Goal: Transaction & Acquisition: Purchase product/service

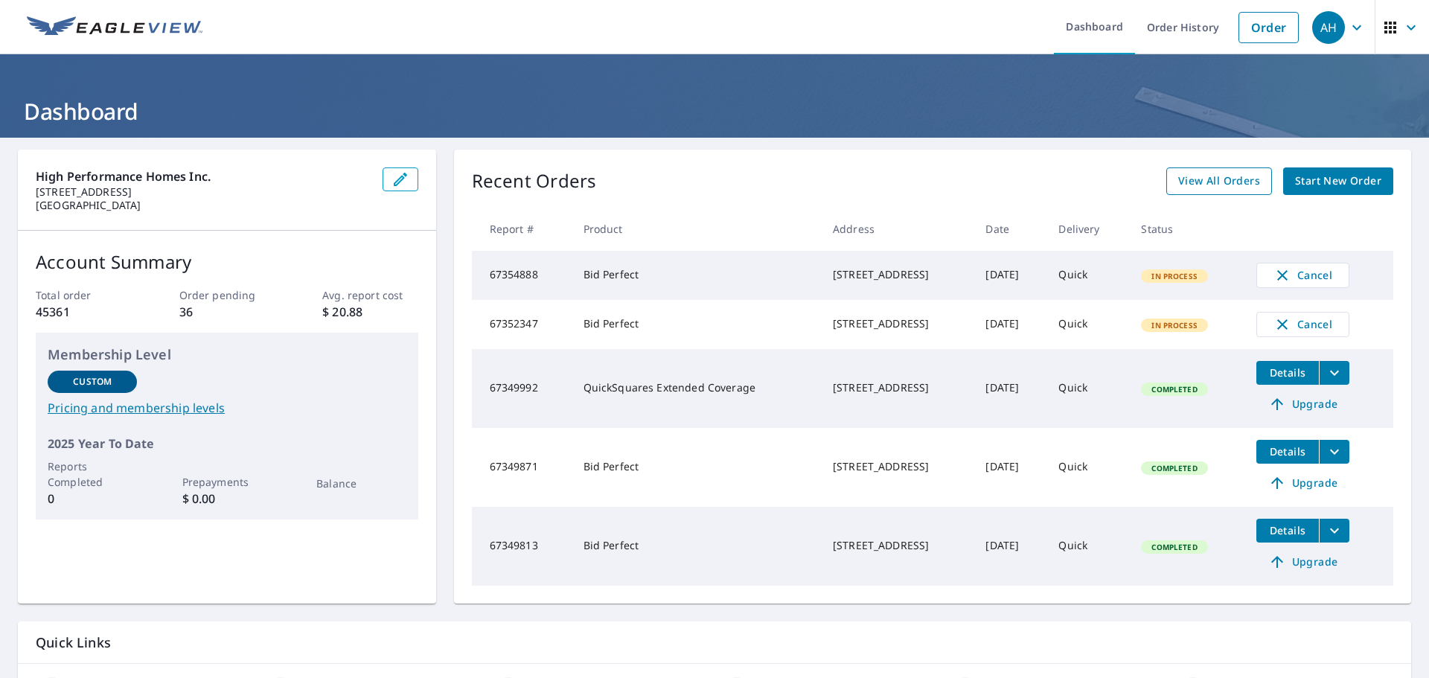
click at [1246, 185] on span "View All Orders" at bounding box center [1220, 181] width 82 height 19
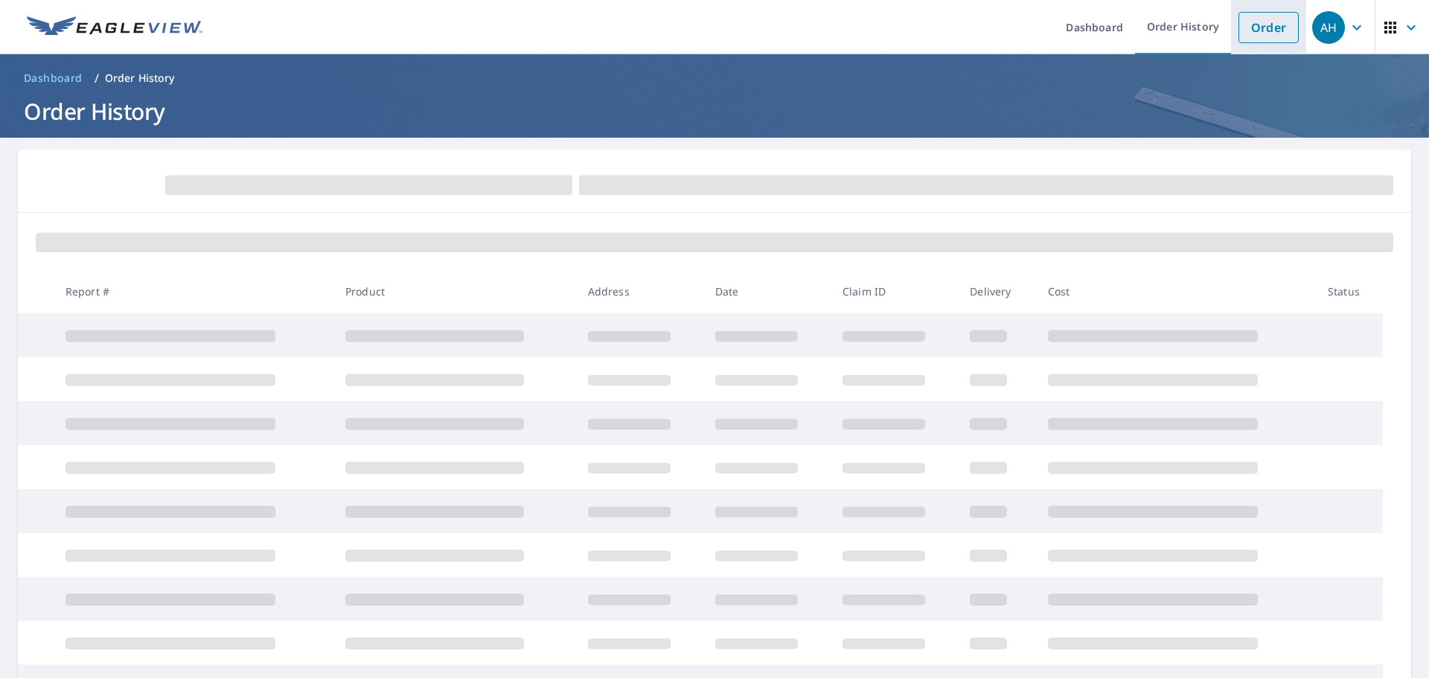
click at [1254, 31] on link "Order" at bounding box center [1269, 27] width 60 height 31
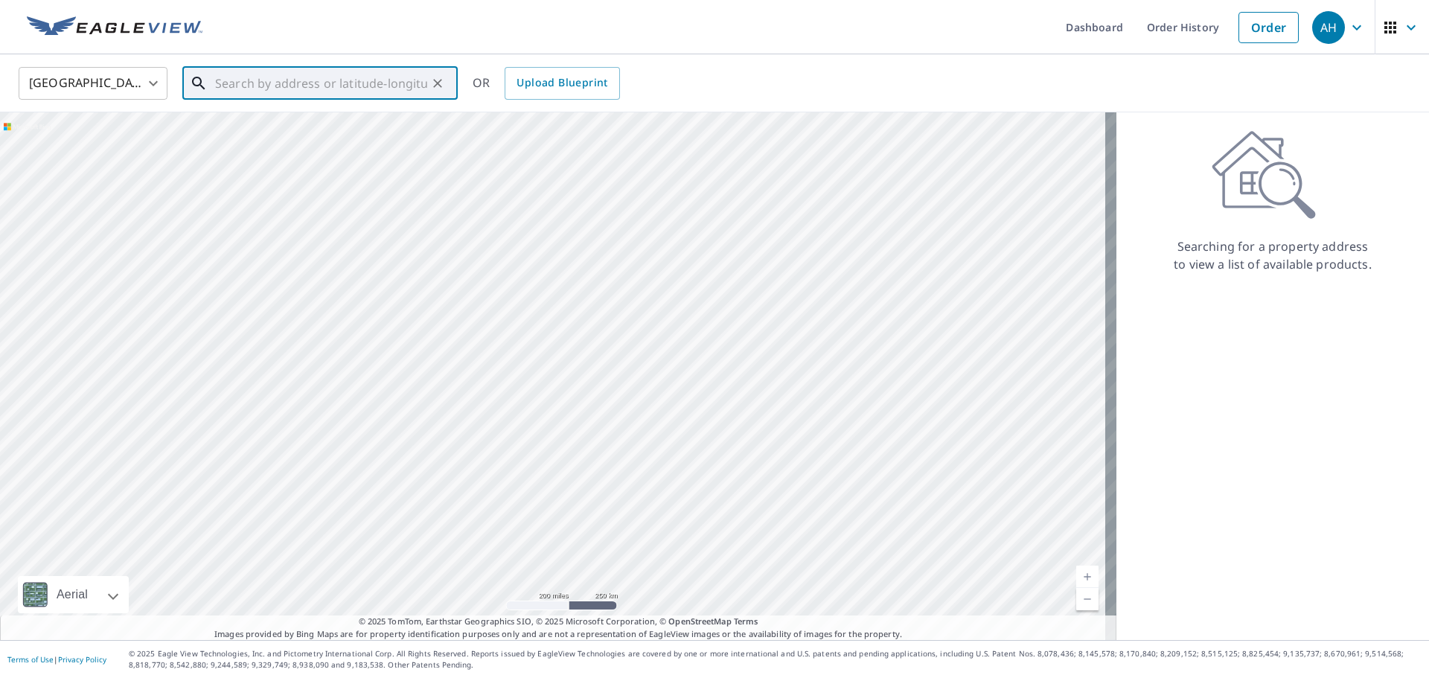
click at [362, 89] on input "text" at bounding box center [321, 84] width 212 height 42
paste input "[STREET_ADDRESS][PERSON_NAME]"
click at [290, 141] on p "Bothell, WA 98021" at bounding box center [329, 142] width 234 height 15
type input "[STREET_ADDRESS]"
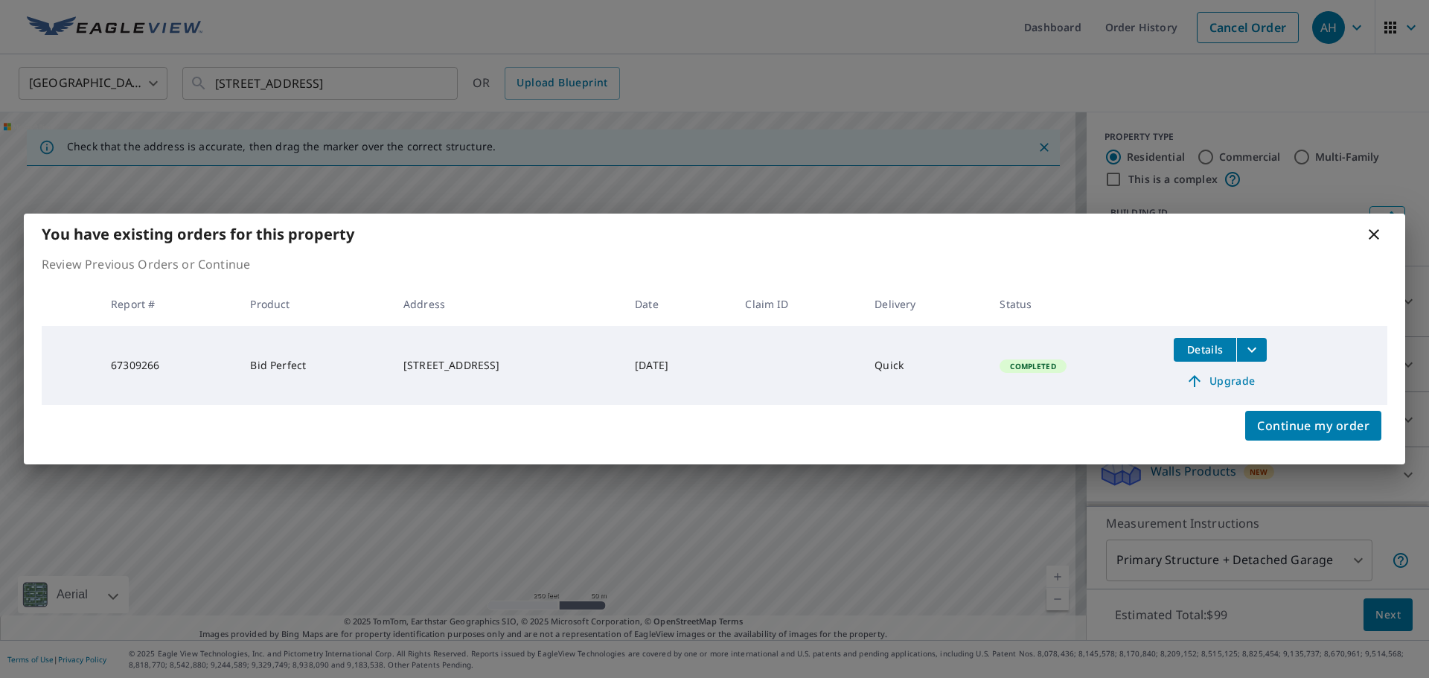
click at [1216, 379] on span "Upgrade" at bounding box center [1220, 381] width 75 height 18
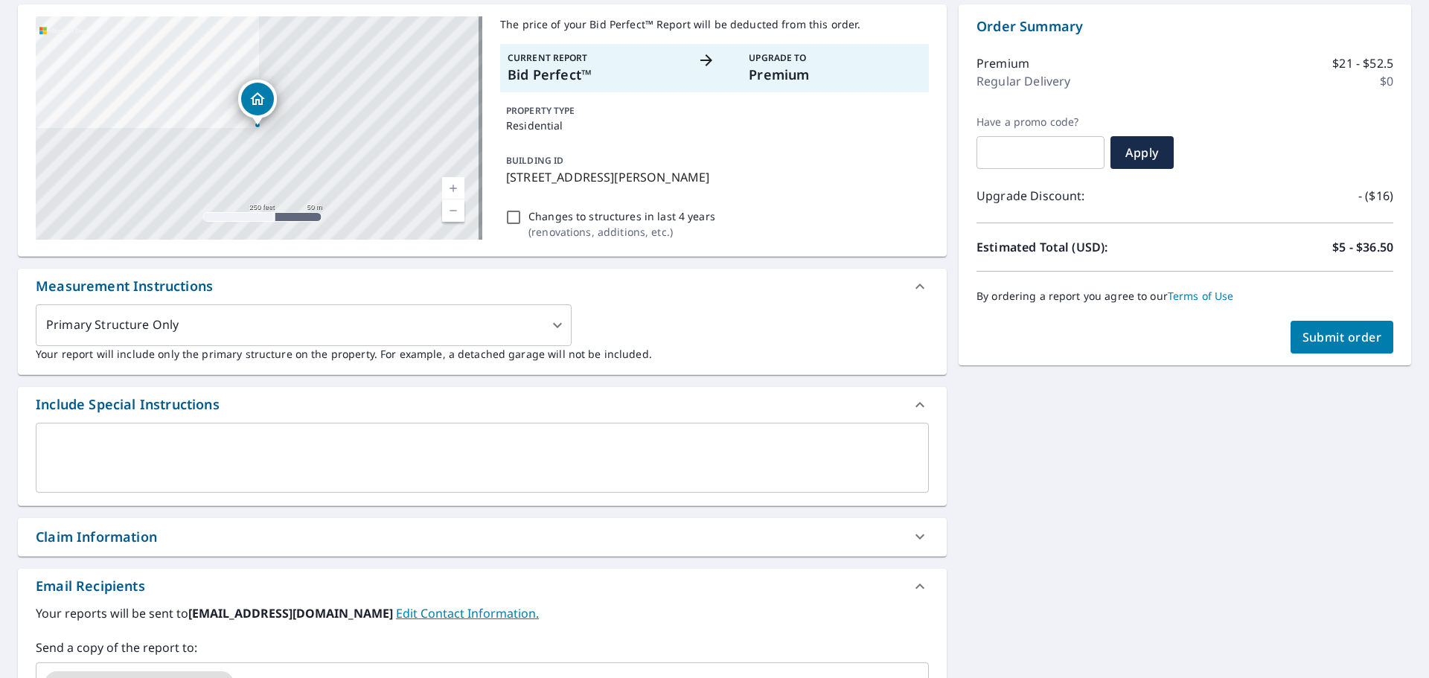
scroll to position [298, 0]
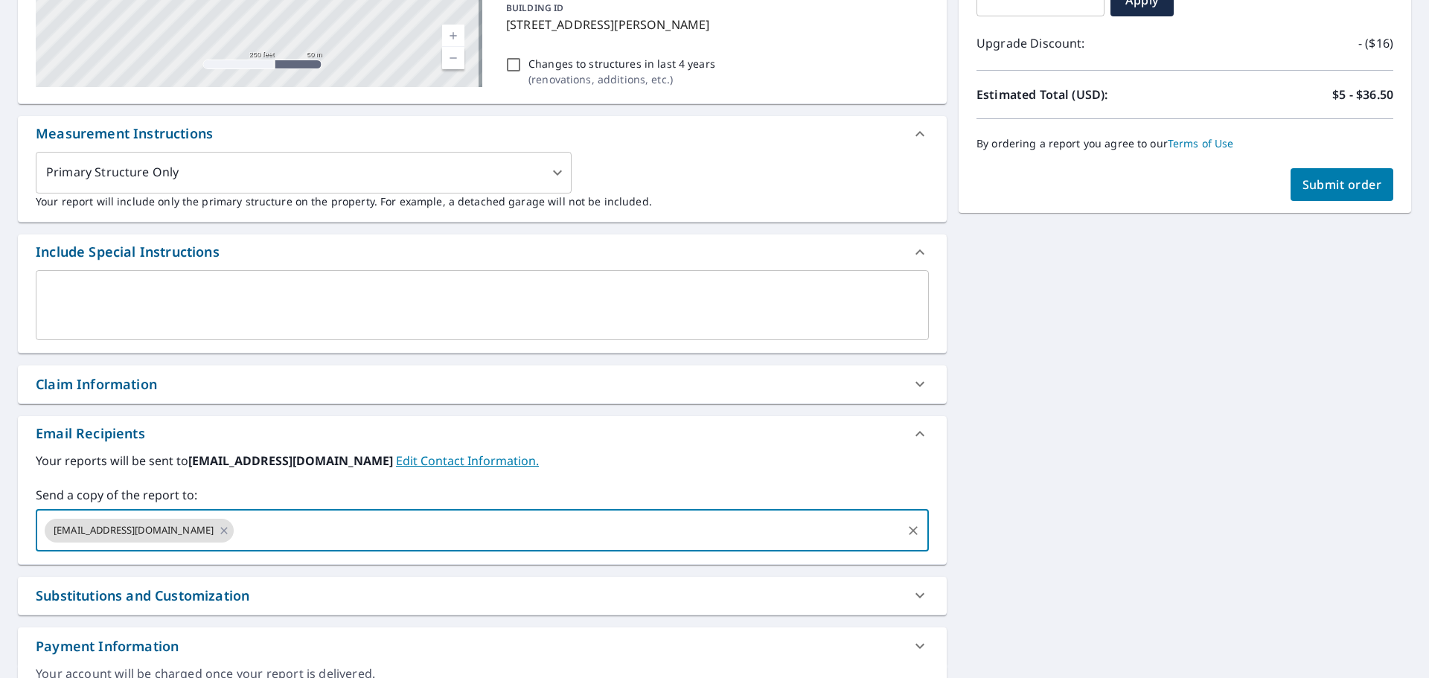
click at [332, 477] on input "text" at bounding box center [568, 531] width 664 height 28
paste input "[PERSON_NAME][EMAIL_ADDRESS][DOMAIN_NAME]"
type input "[PERSON_NAME][EMAIL_ADDRESS][DOMAIN_NAME]"
checkbox input "true"
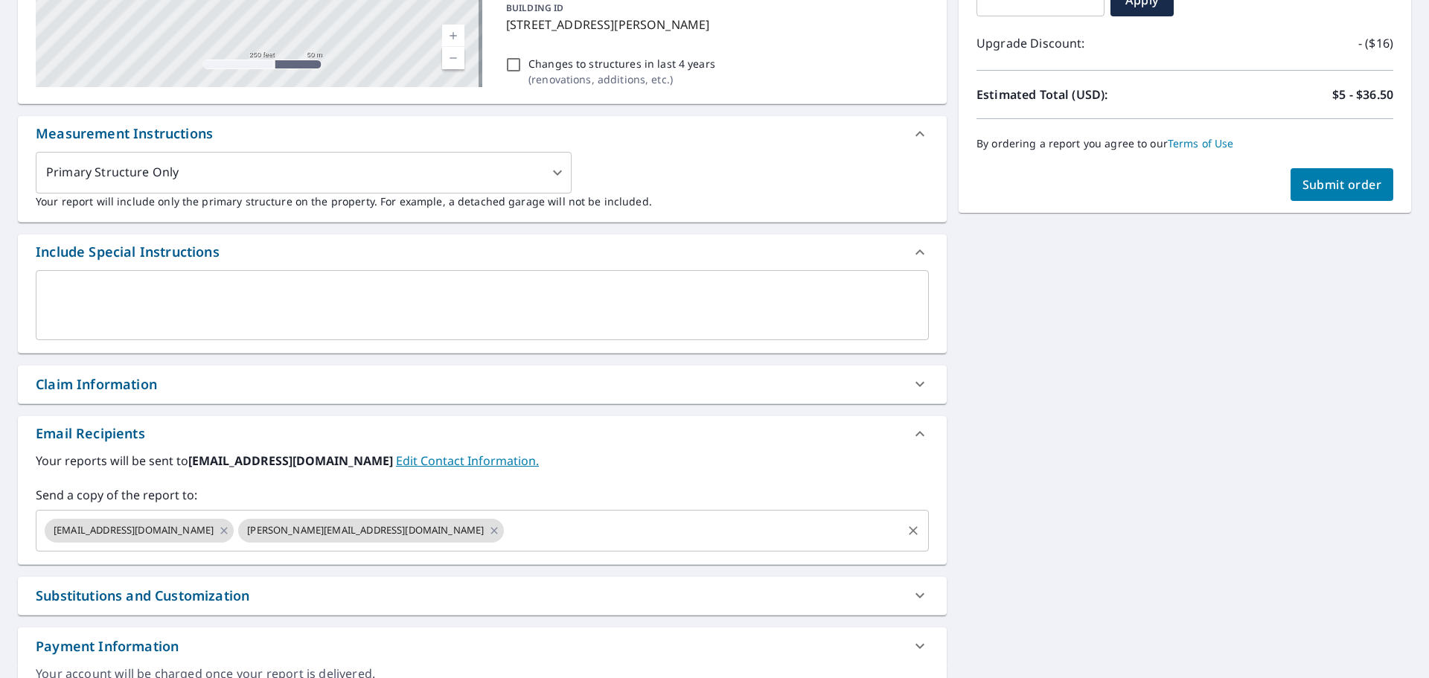
click at [506, 477] on input "text" at bounding box center [703, 531] width 394 height 28
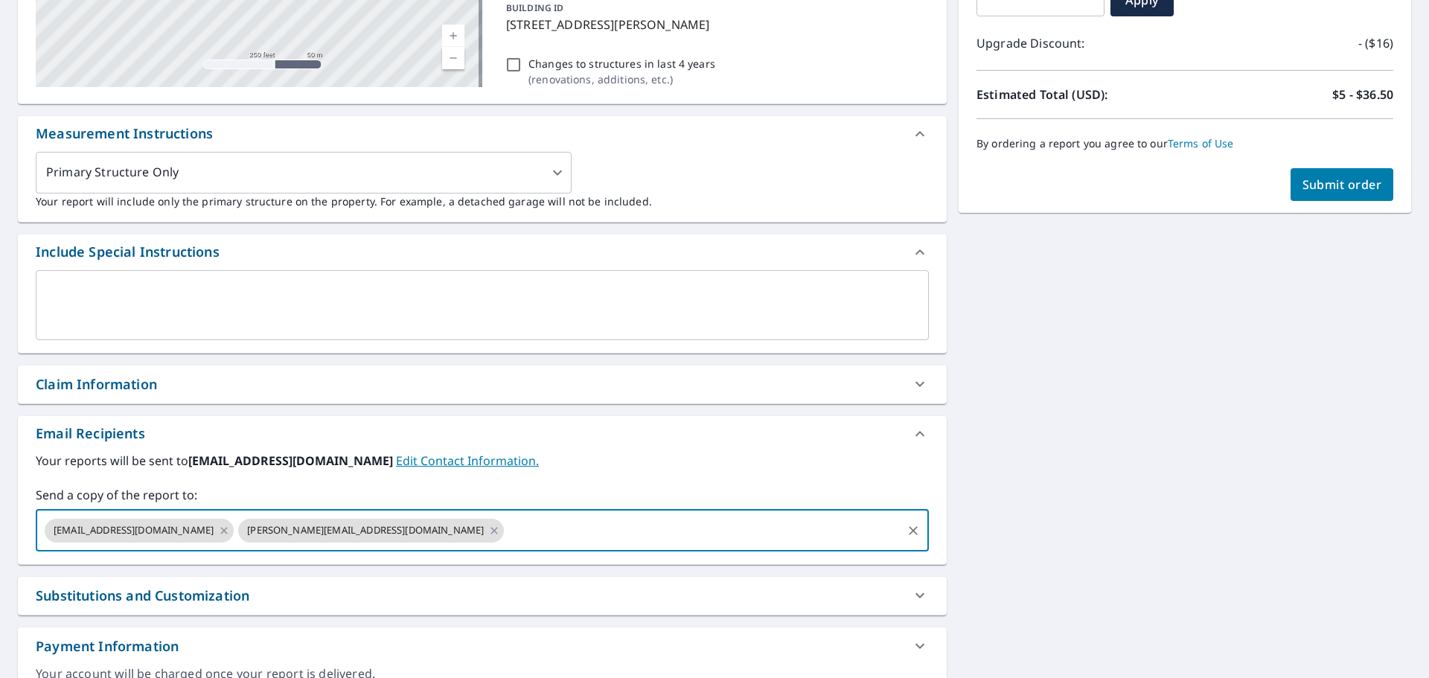
paste input "[EMAIL_ADDRESS][DOMAIN_NAME]"
type input "[EMAIL_ADDRESS][DOMAIN_NAME]"
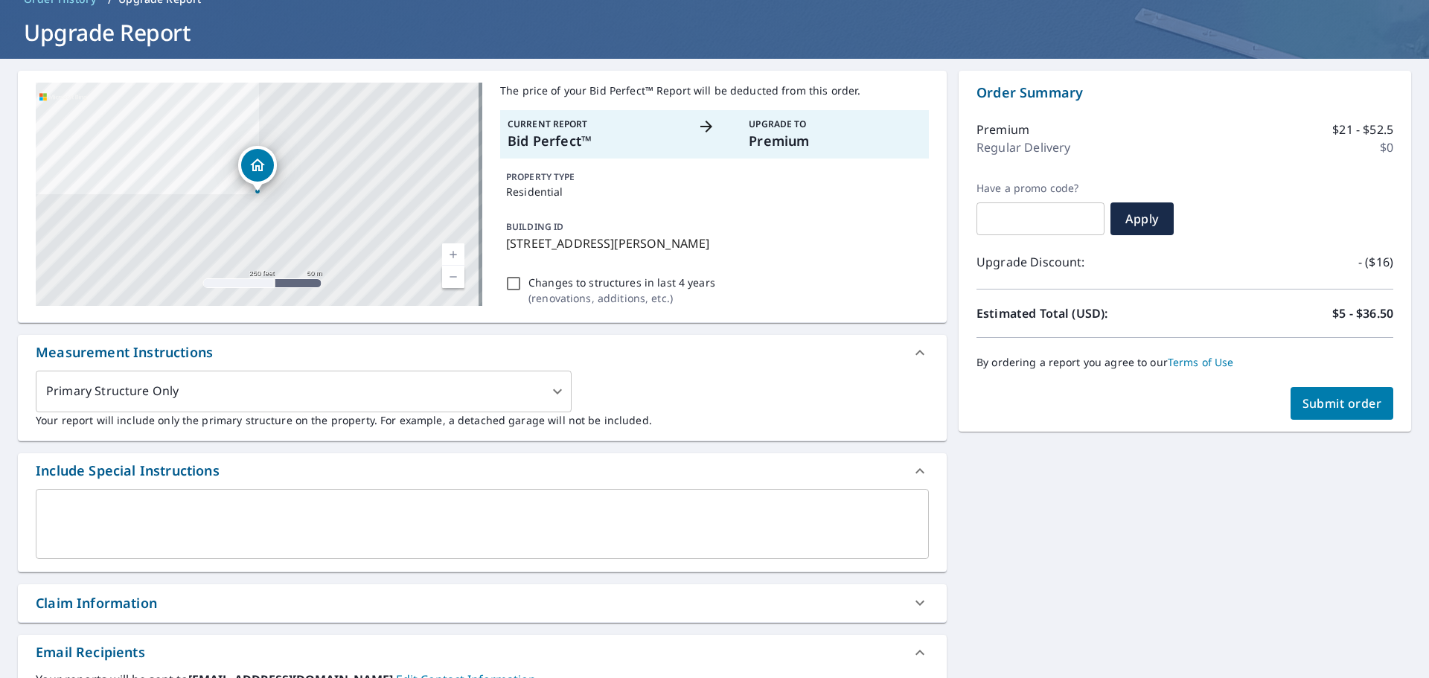
scroll to position [67, 0]
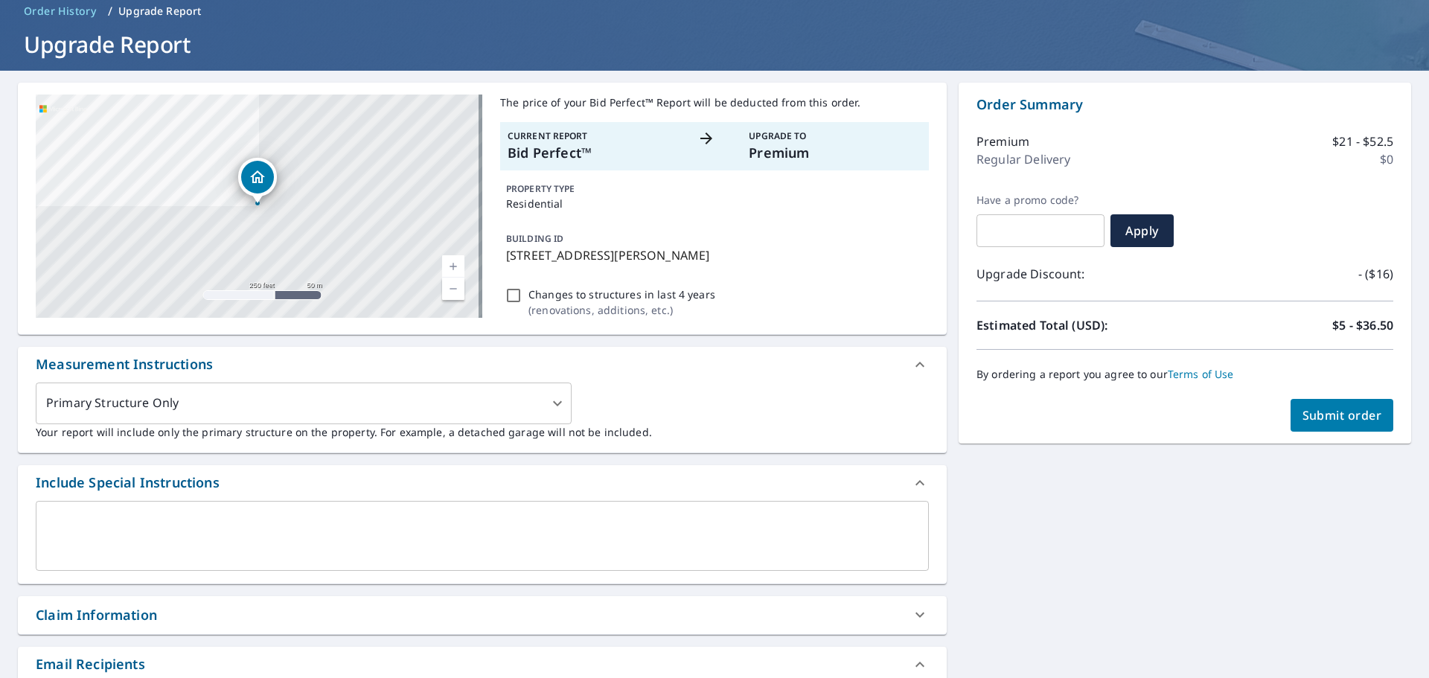
click at [1318, 433] on div "Order Summary Premium $21 - $52.5 Regular Delivery $0 Have a promo code? ​ Appl…" at bounding box center [1185, 263] width 453 height 361
click at [1318, 421] on span "Submit order" at bounding box center [1343, 415] width 80 height 16
checkbox input "true"
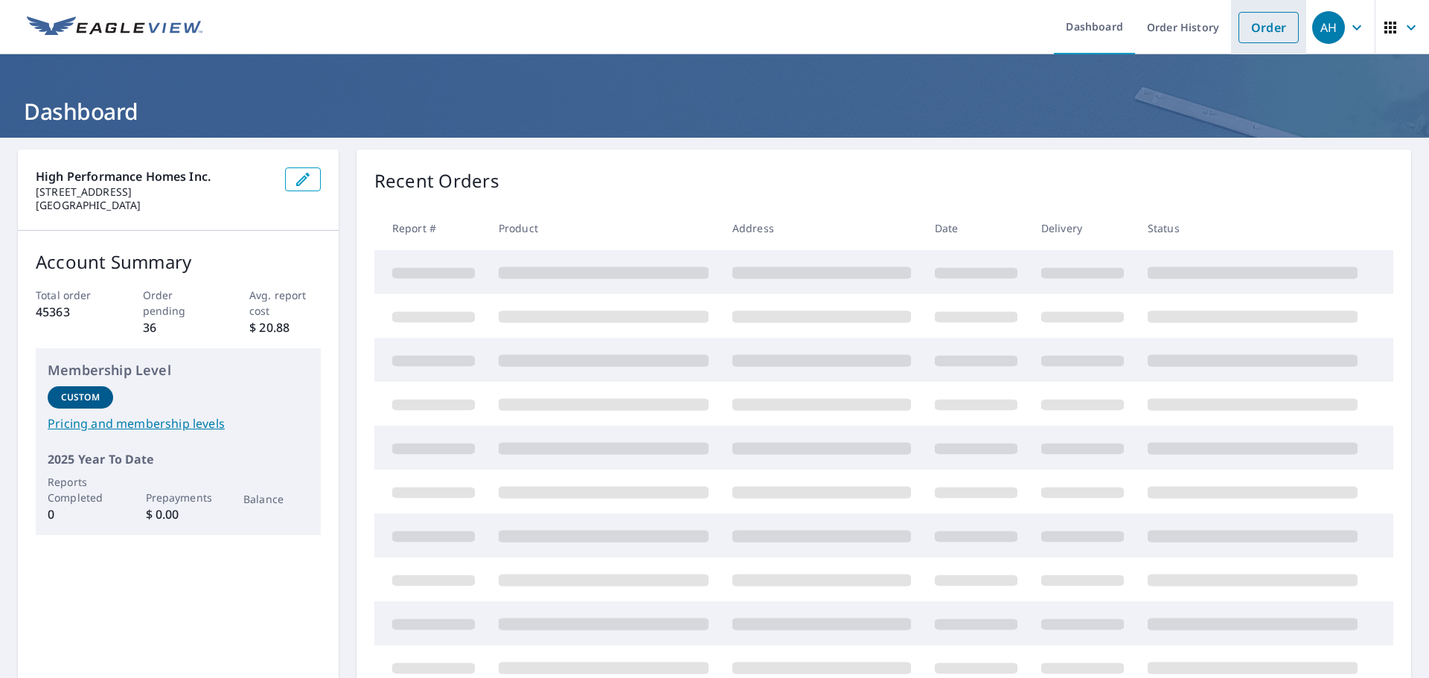
click at [1239, 20] on link "Order" at bounding box center [1269, 27] width 60 height 31
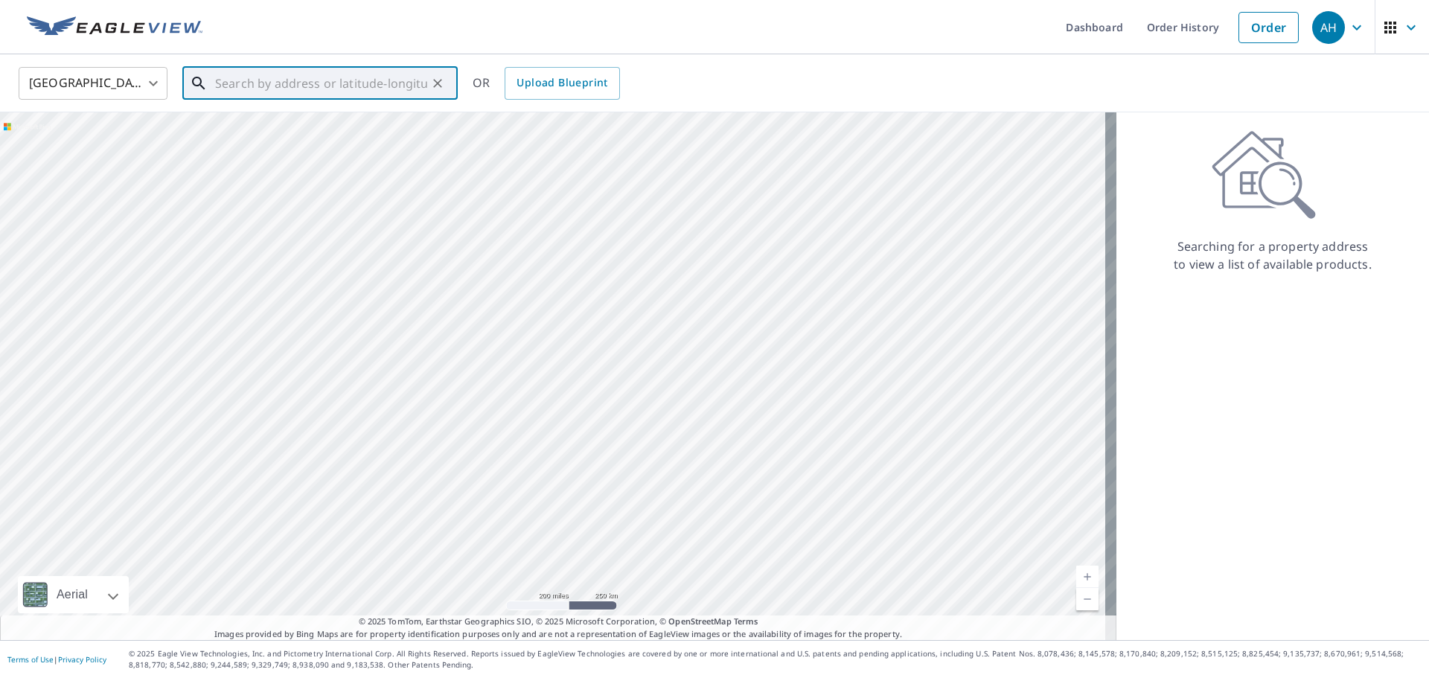
click at [388, 80] on input "text" at bounding box center [321, 84] width 212 height 42
paste input "765 N 28th ave"
click at [384, 141] on p "Cornelius, OR 97113" at bounding box center [329, 142] width 234 height 15
type input "765 N 28th Ave Cornelius, OR 97113"
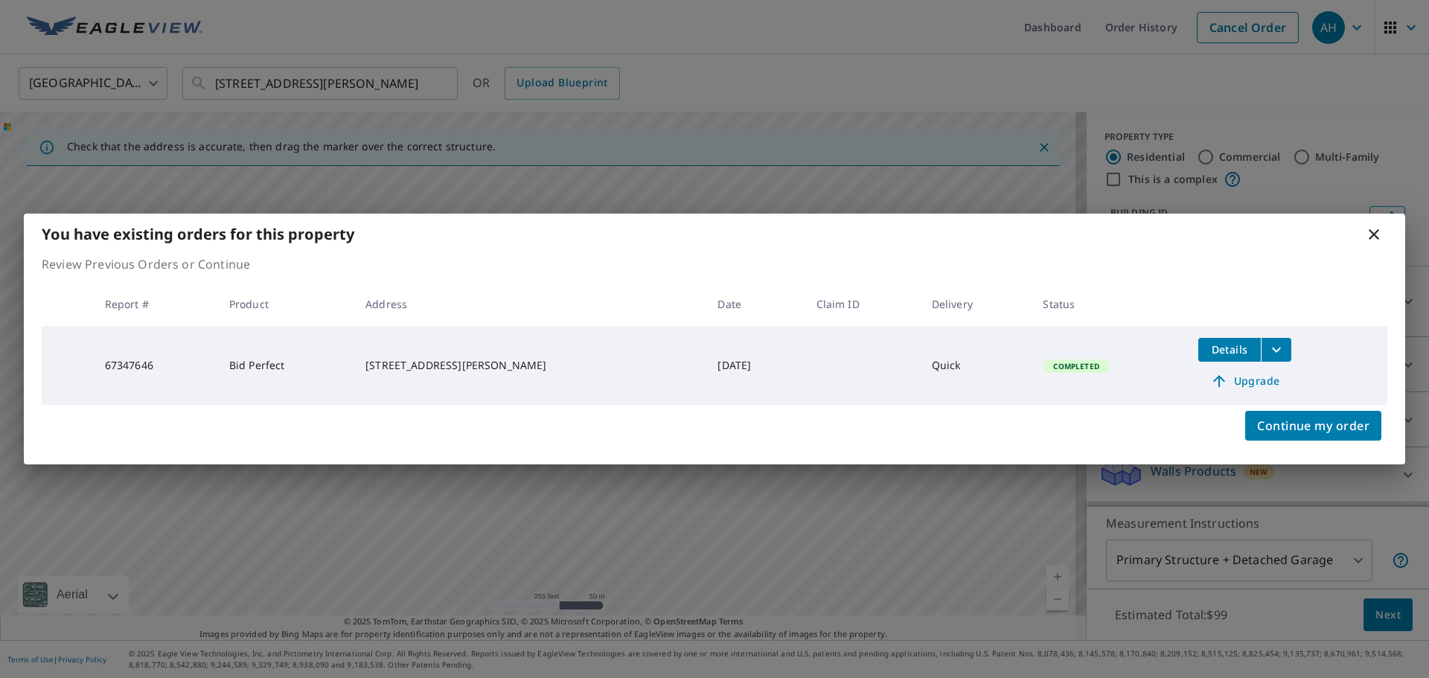
click at [1242, 383] on span "Upgrade" at bounding box center [1245, 381] width 75 height 18
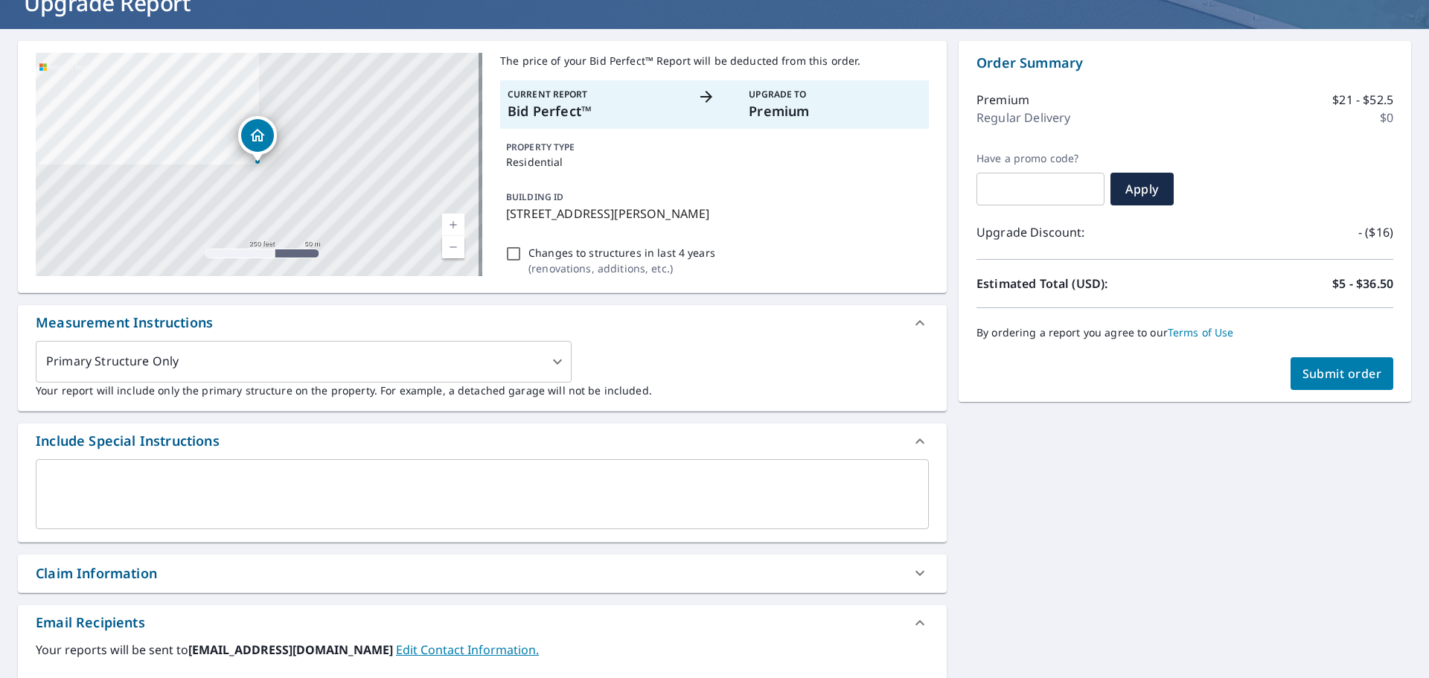
scroll to position [223, 0]
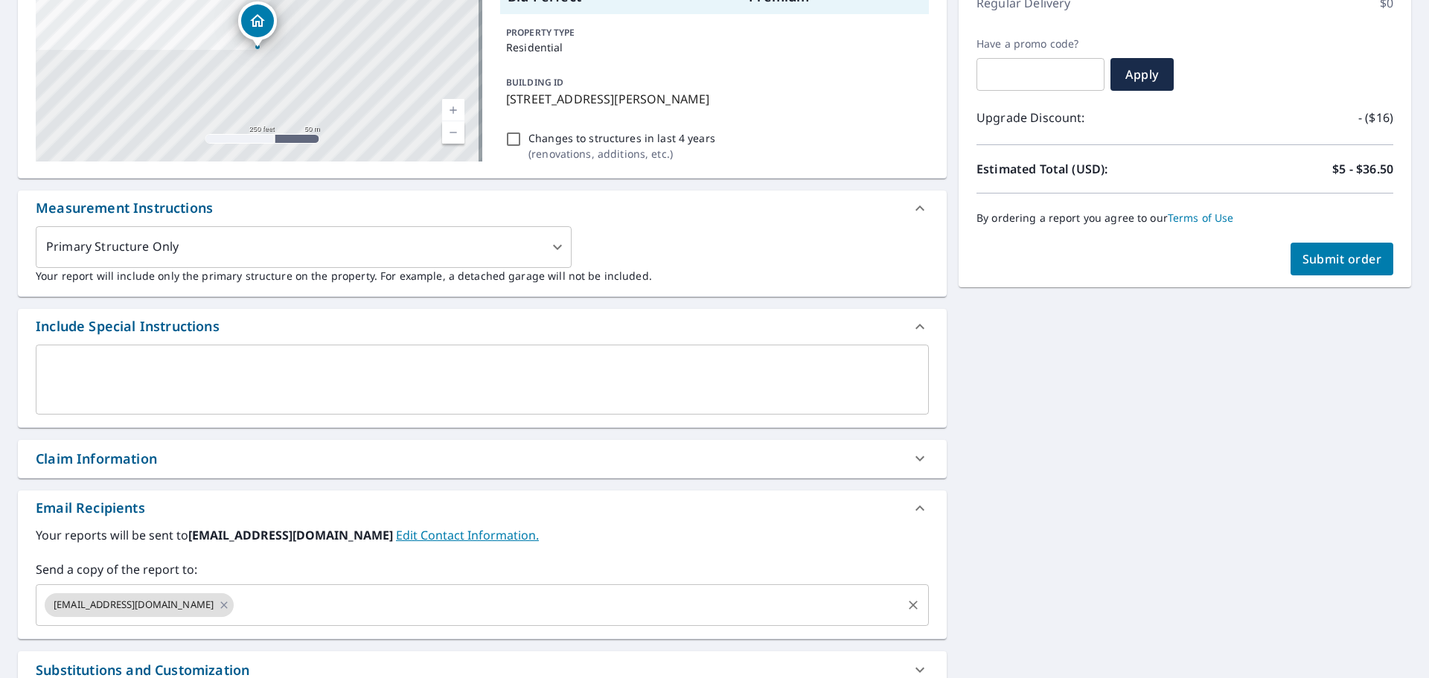
click at [236, 613] on input "text" at bounding box center [568, 605] width 664 height 28
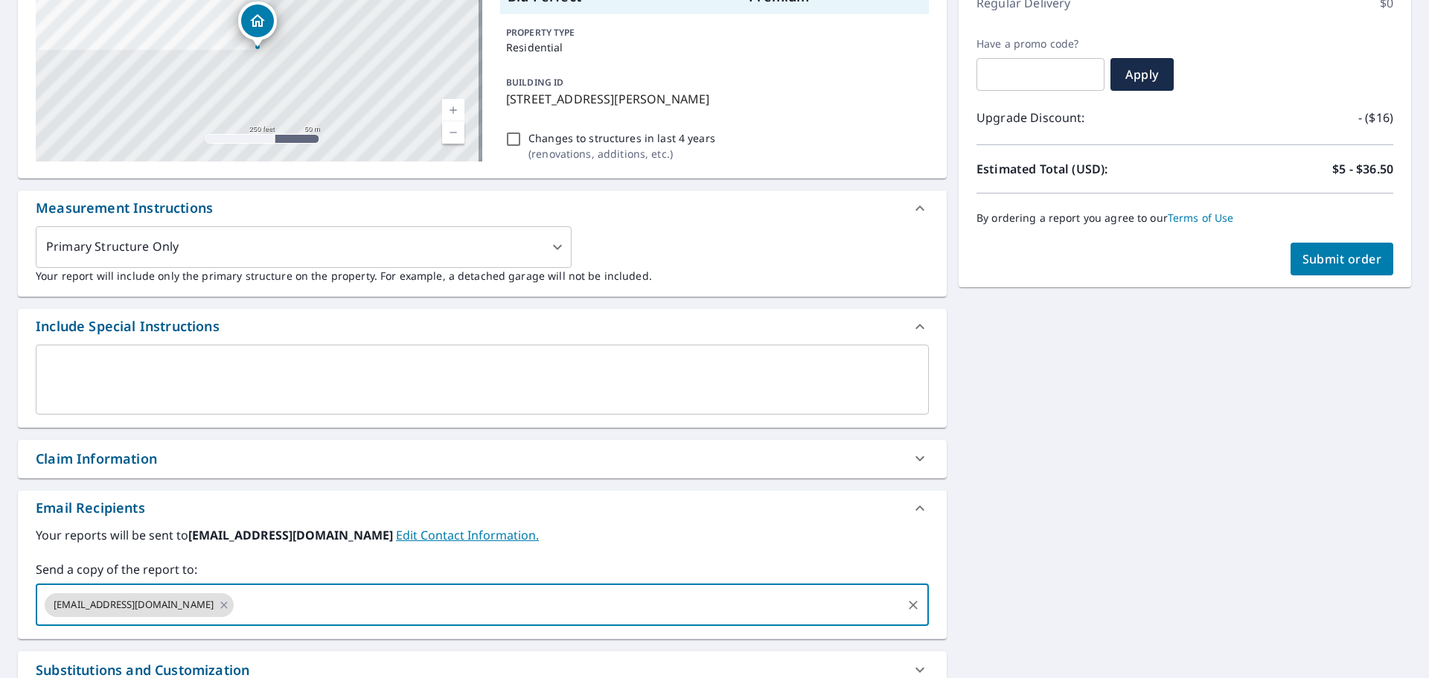
paste input "ryan.v@hphusa.com"
type input "ryan.v@hphusa.com"
checkbox input "true"
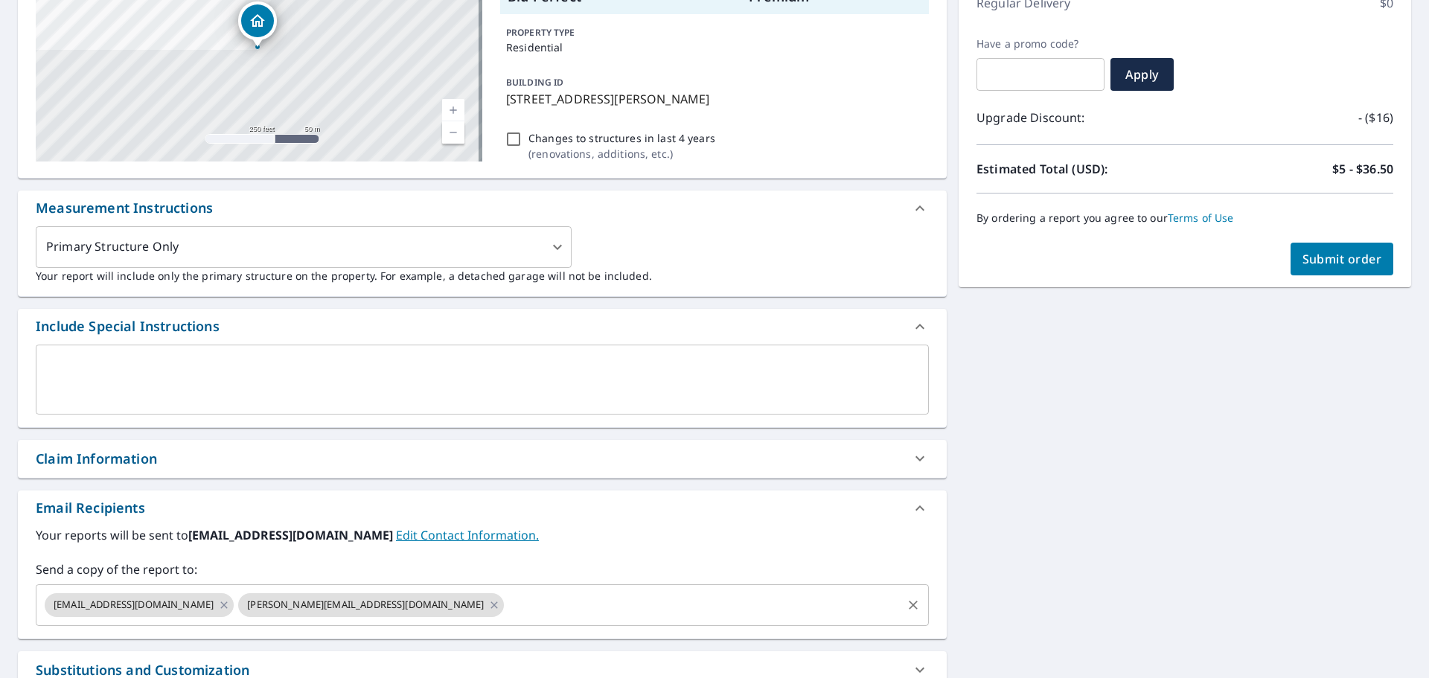
click at [506, 614] on input "text" at bounding box center [703, 605] width 394 height 28
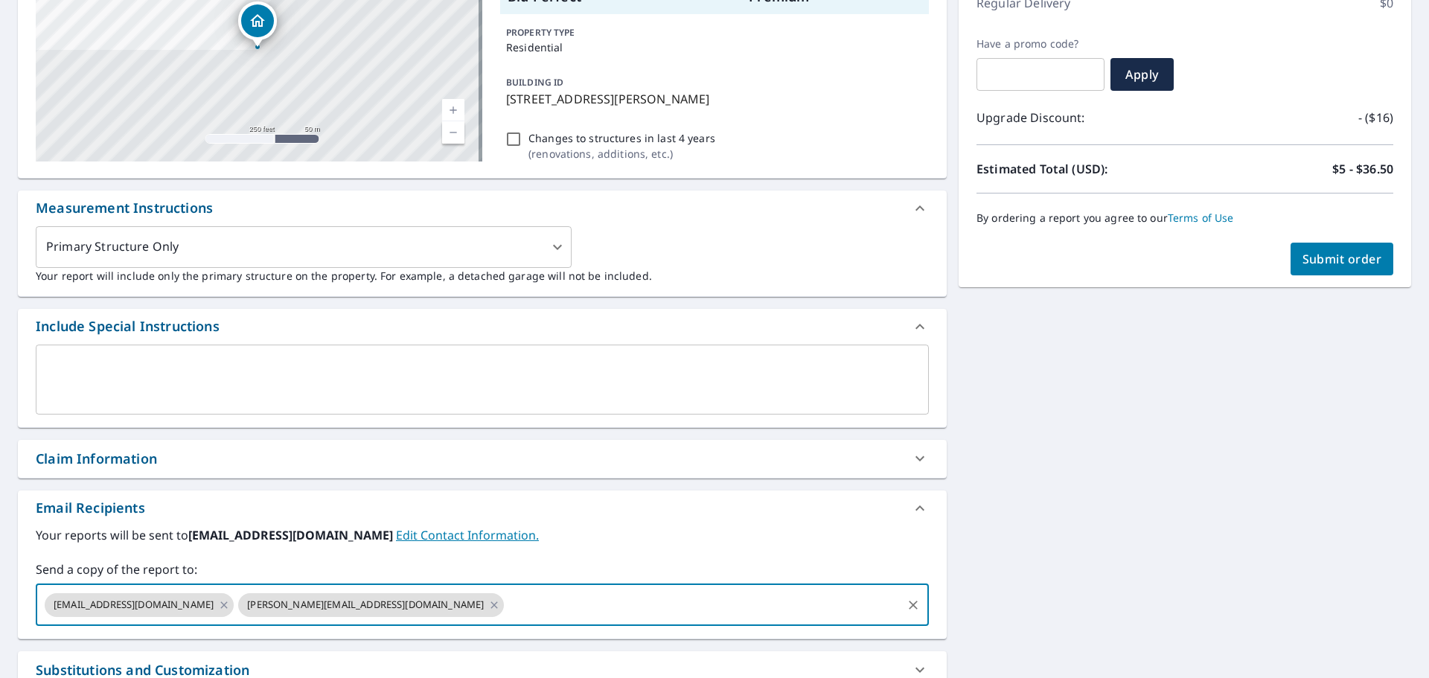
paste input "darin@hphusa.com"
type input "darin@hphusa.com"
checkbox input "true"
click at [777, 593] on input "text" at bounding box center [838, 605] width 123 height 28
paste input "[EMAIL_ADDRESS][DOMAIN_NAME]"
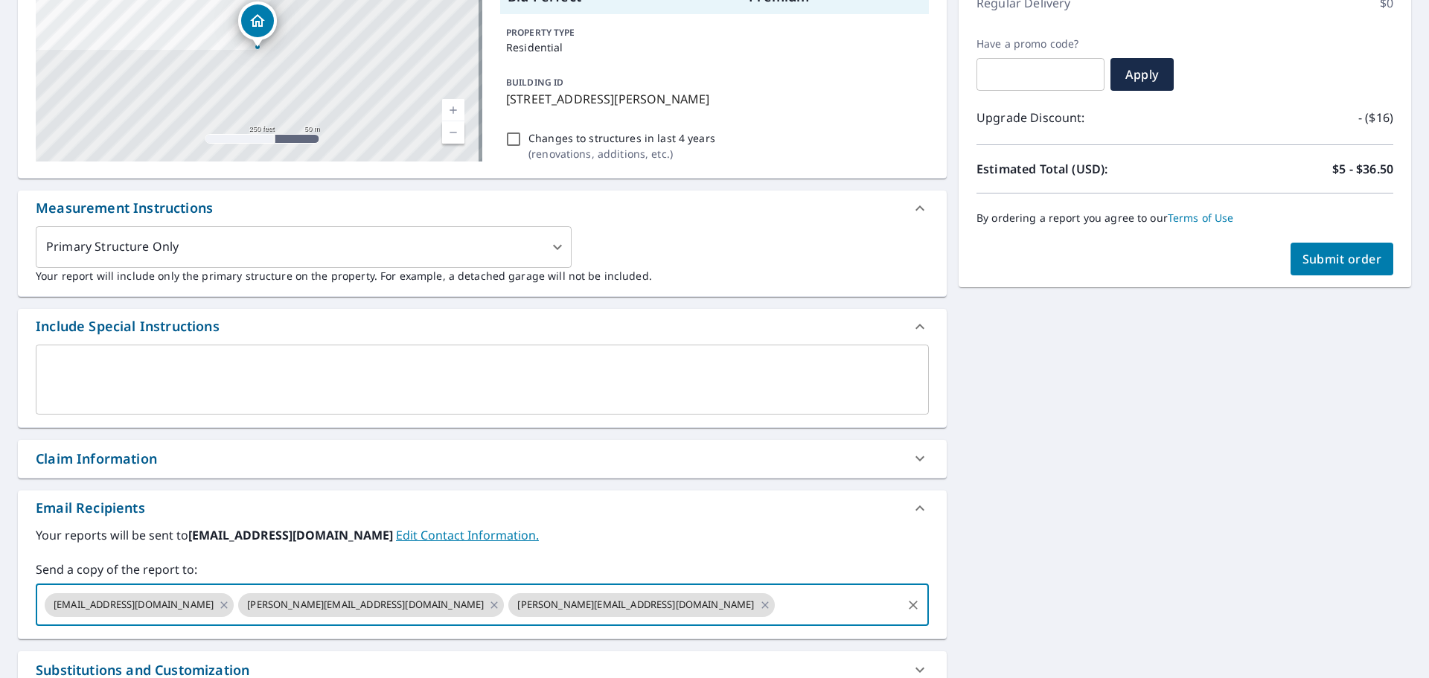
type input "[EMAIL_ADDRESS][DOMAIN_NAME]"
checkbox input "true"
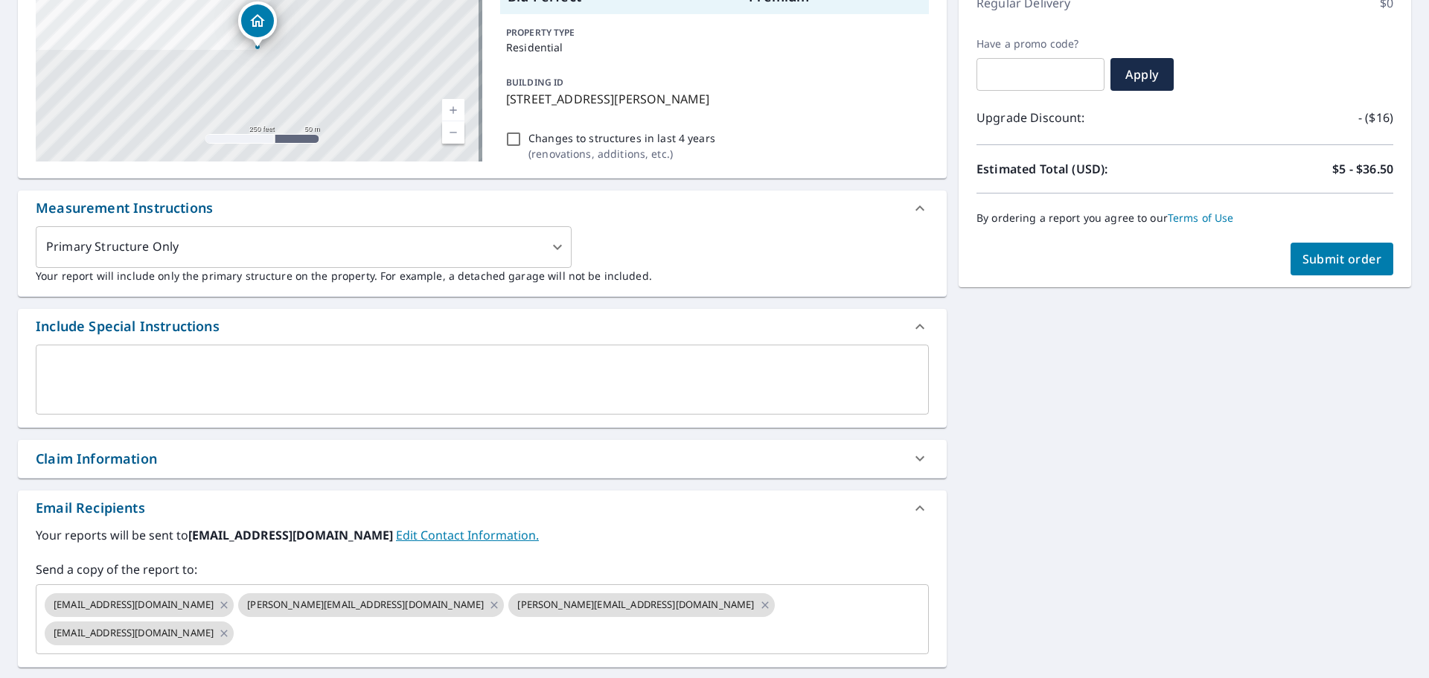
click at [1051, 490] on div "765 N 28th Ave Cornelius, OR 97113 Aerial Road A standard road map Aerial A det…" at bounding box center [714, 362] width 1429 height 896
